Goal: Information Seeking & Learning: Learn about a topic

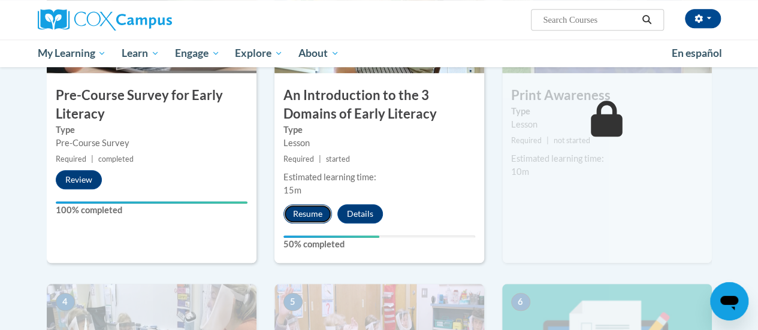
click at [309, 210] on button "Resume" at bounding box center [307, 213] width 49 height 19
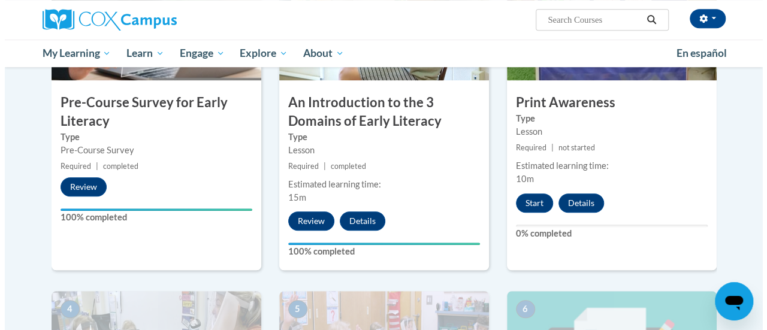
scroll to position [341, 0]
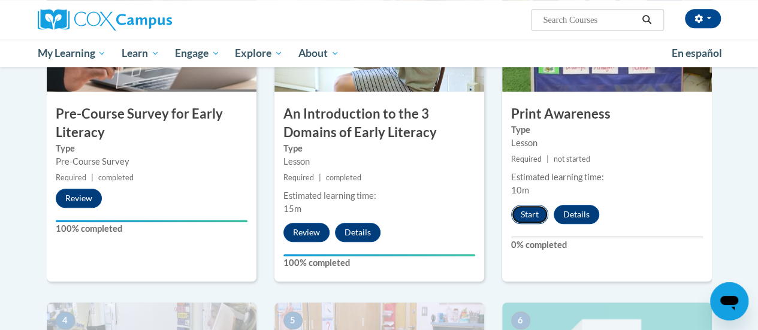
click at [522, 214] on button "Start" at bounding box center [529, 214] width 37 height 19
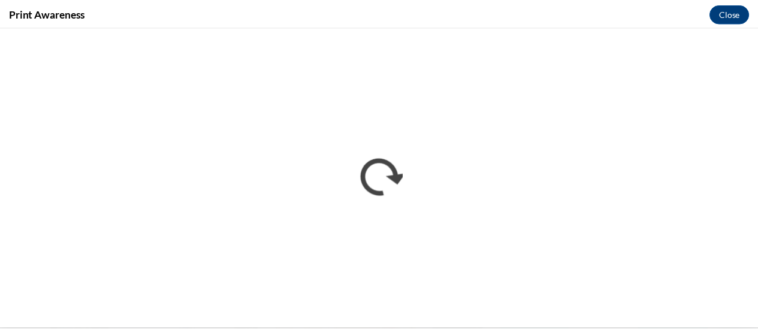
scroll to position [0, 0]
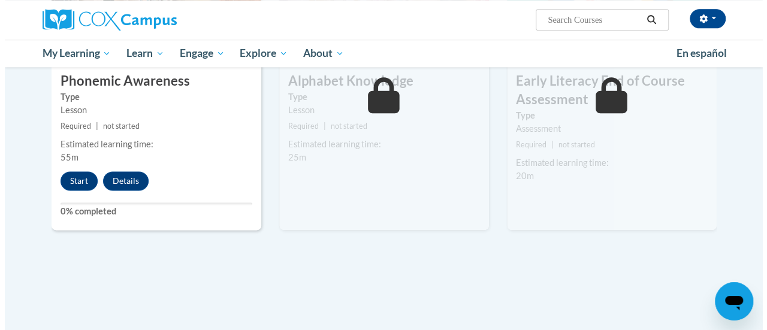
scroll to position [670, 0]
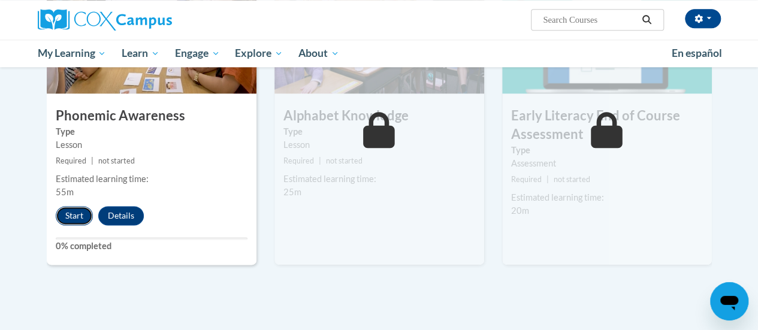
click at [74, 216] on button "Start" at bounding box center [74, 215] width 37 height 19
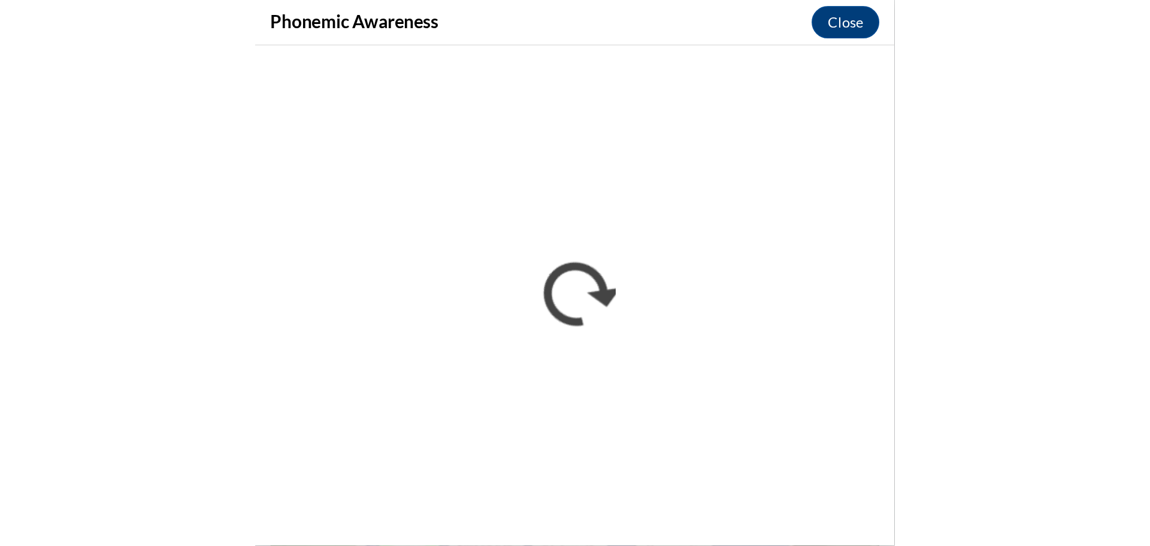
scroll to position [670, 0]
